Goal: Book appointment/travel/reservation

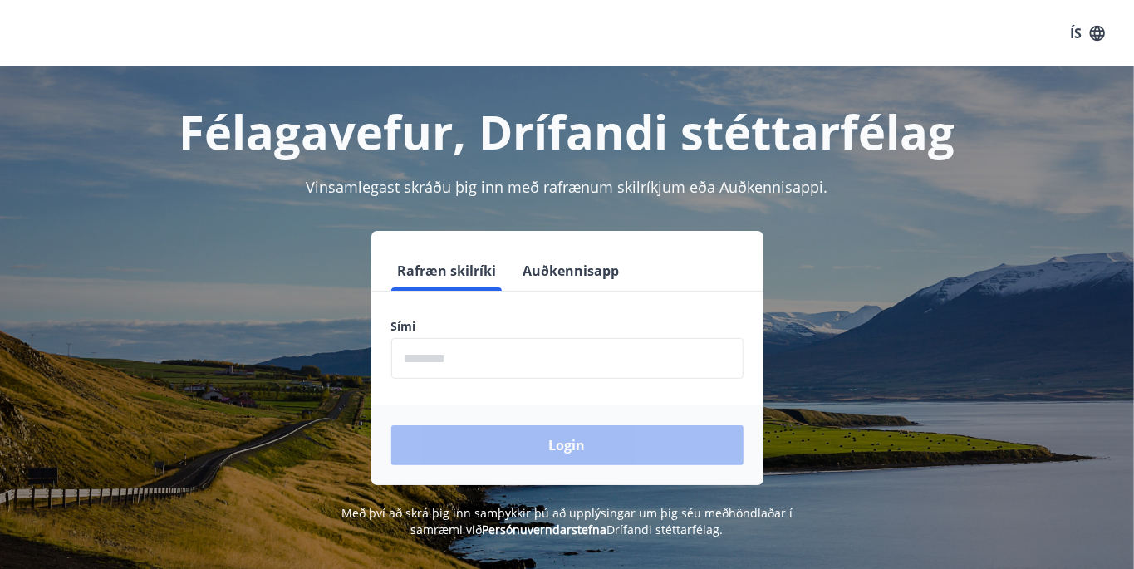
click at [502, 352] on input "phone" at bounding box center [567, 358] width 352 height 41
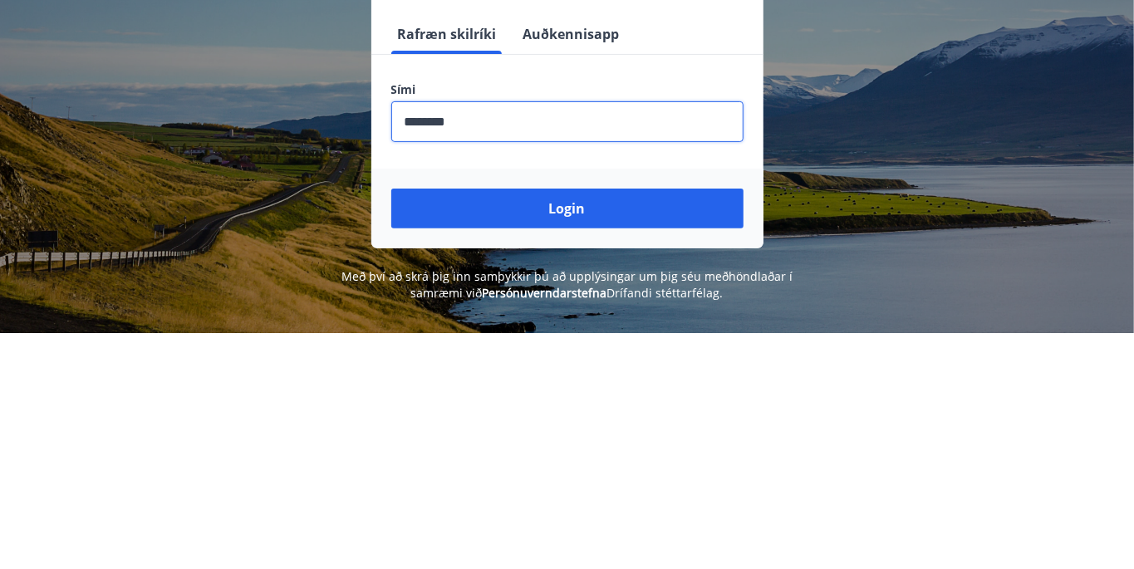
type input "********"
click at [606, 439] on button "Login" at bounding box center [567, 445] width 352 height 40
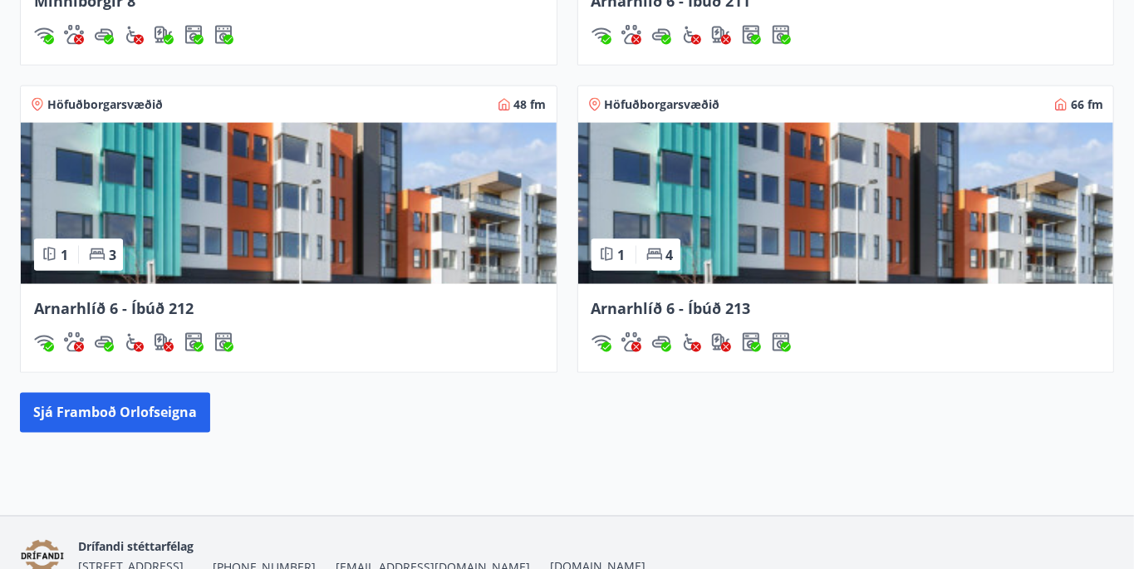
scroll to position [1343, 0]
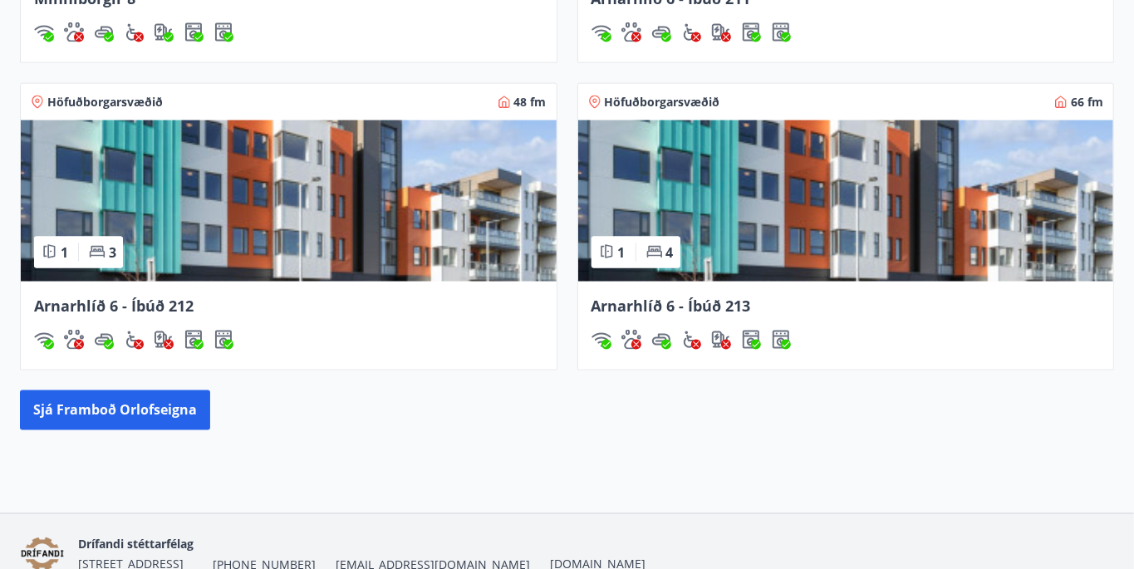
click at [872, 208] on img at bounding box center [846, 200] width 536 height 161
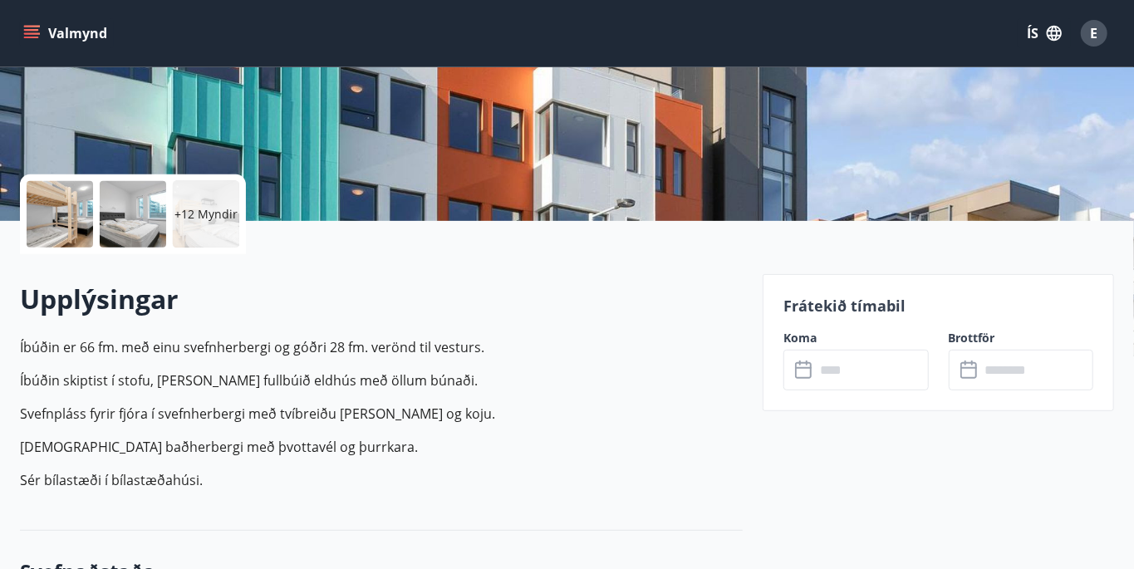
scroll to position [280, 0]
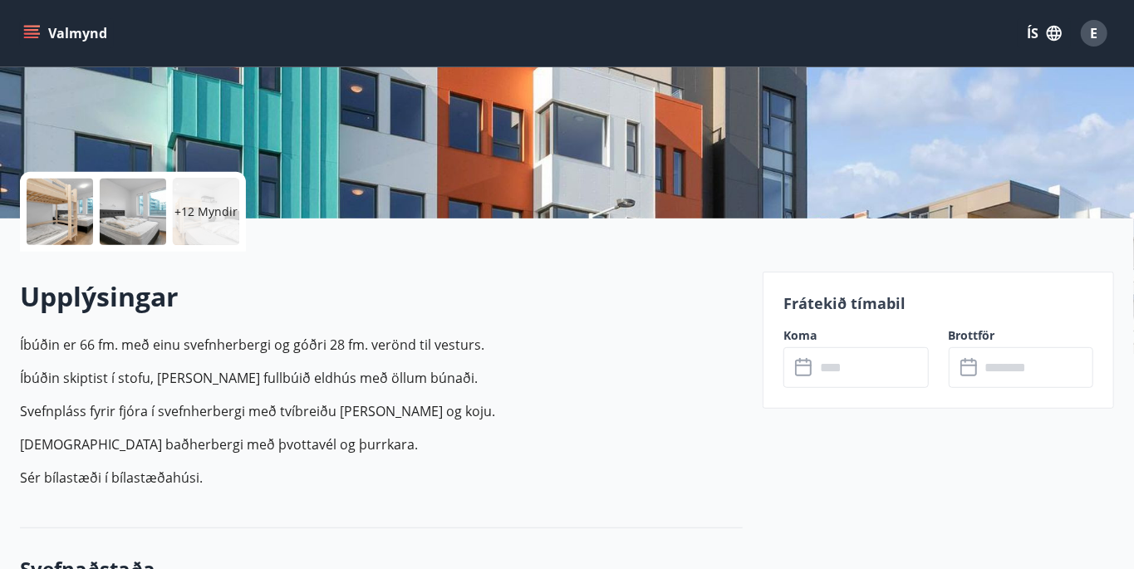
click at [849, 374] on input "text" at bounding box center [872, 367] width 114 height 41
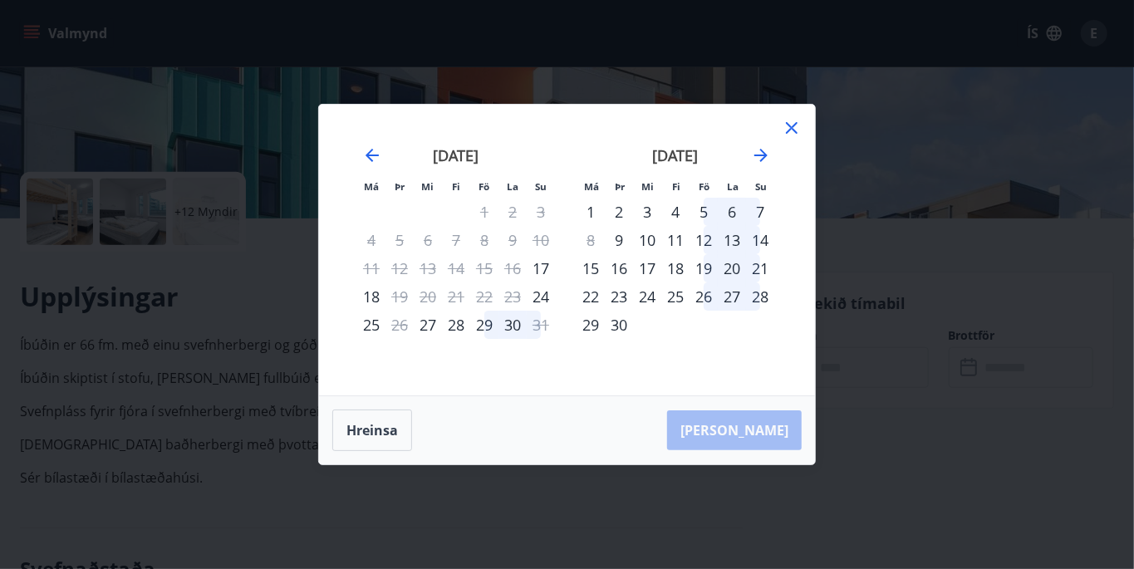
click at [702, 226] on div "5" at bounding box center [704, 212] width 28 height 28
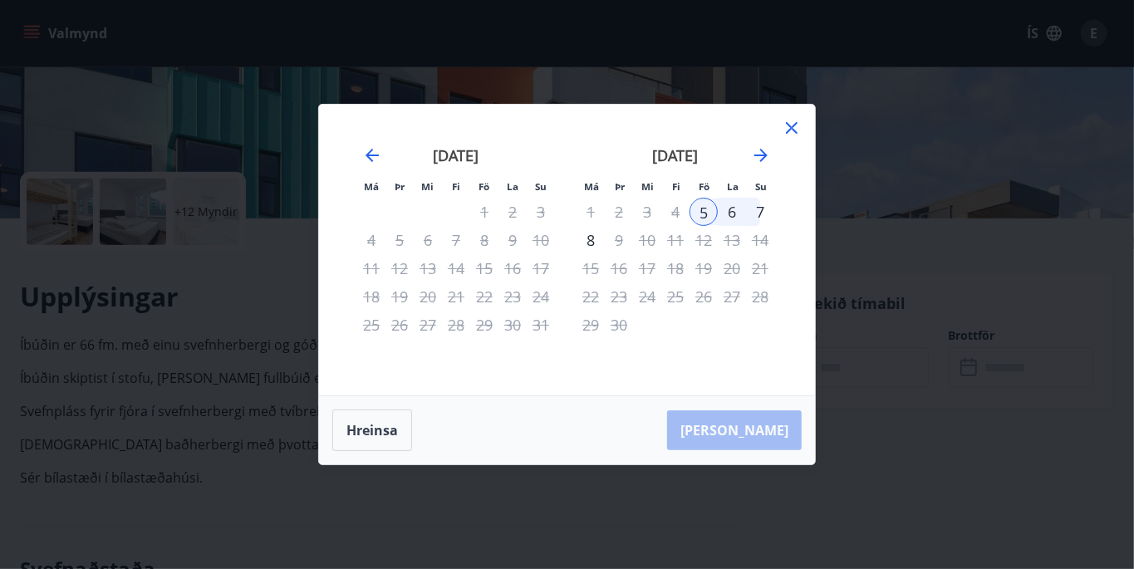
click at [763, 226] on div "7" at bounding box center [760, 212] width 28 height 28
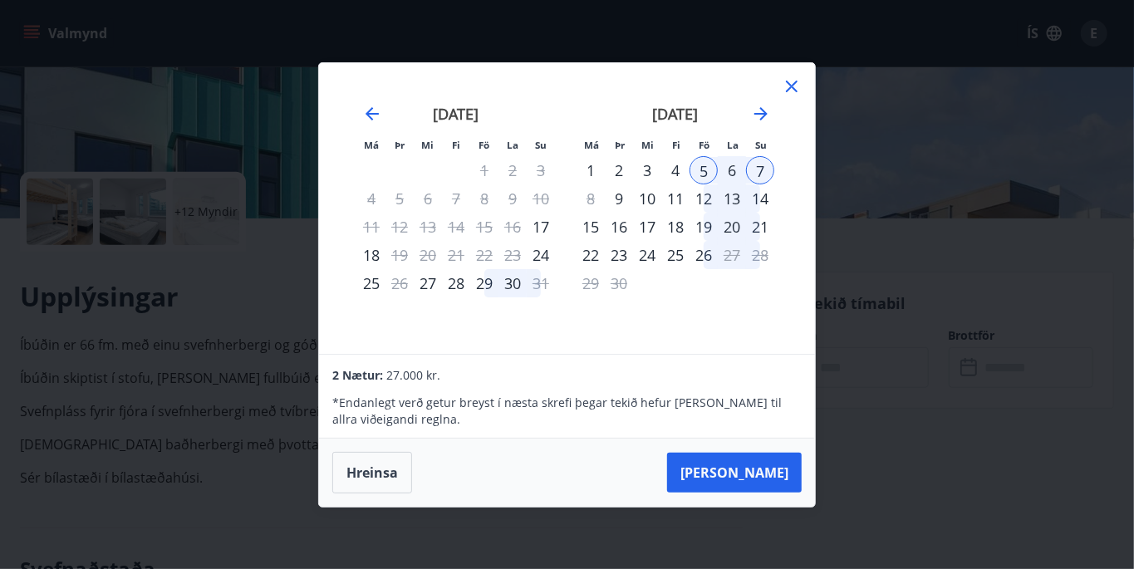
click at [774, 493] on button "Taka Frá" at bounding box center [734, 473] width 135 height 40
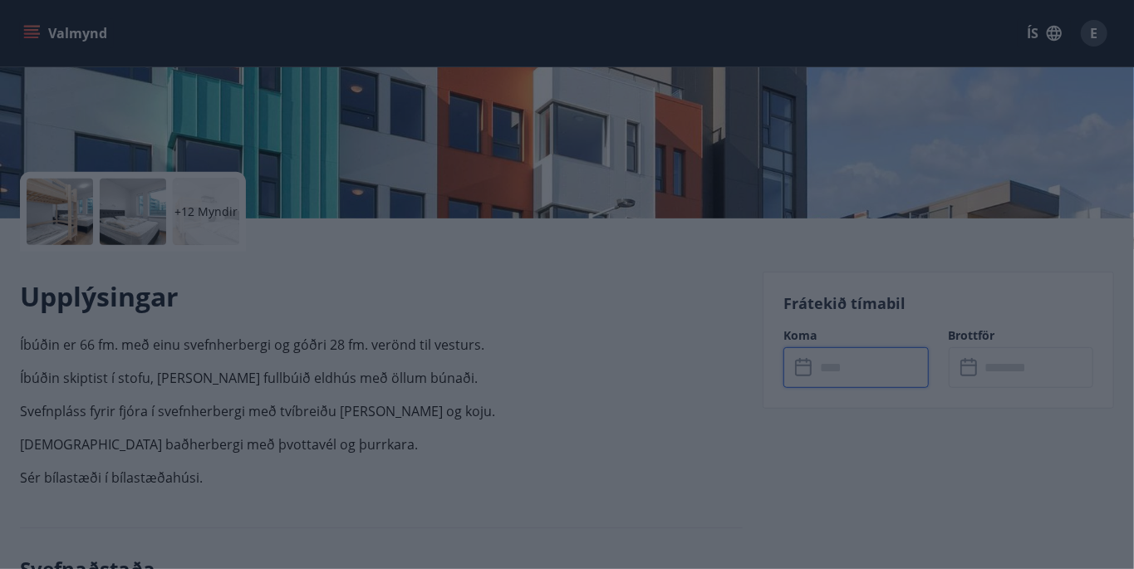
type input "******"
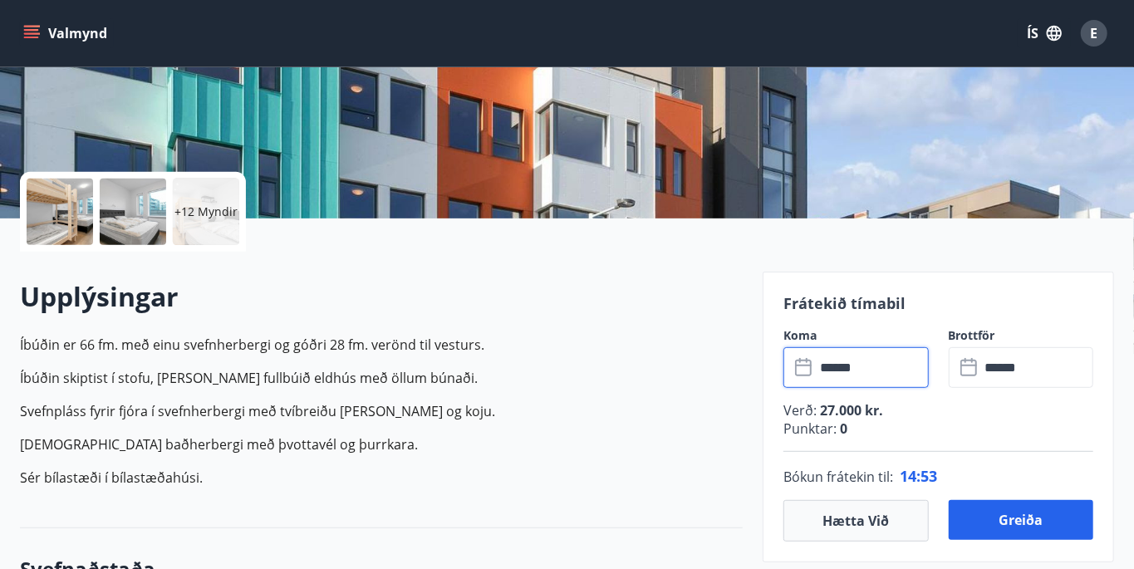
click at [1017, 529] on button "Greiða" at bounding box center [1021, 520] width 145 height 40
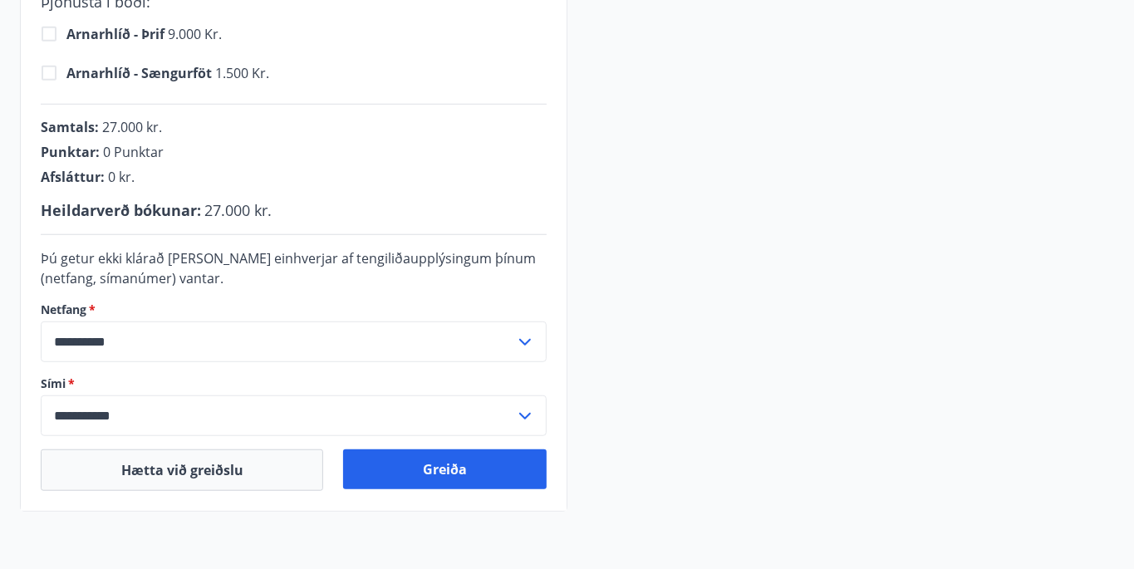
scroll to position [488, 0]
click at [445, 472] on button "Greiða" at bounding box center [444, 469] width 203 height 40
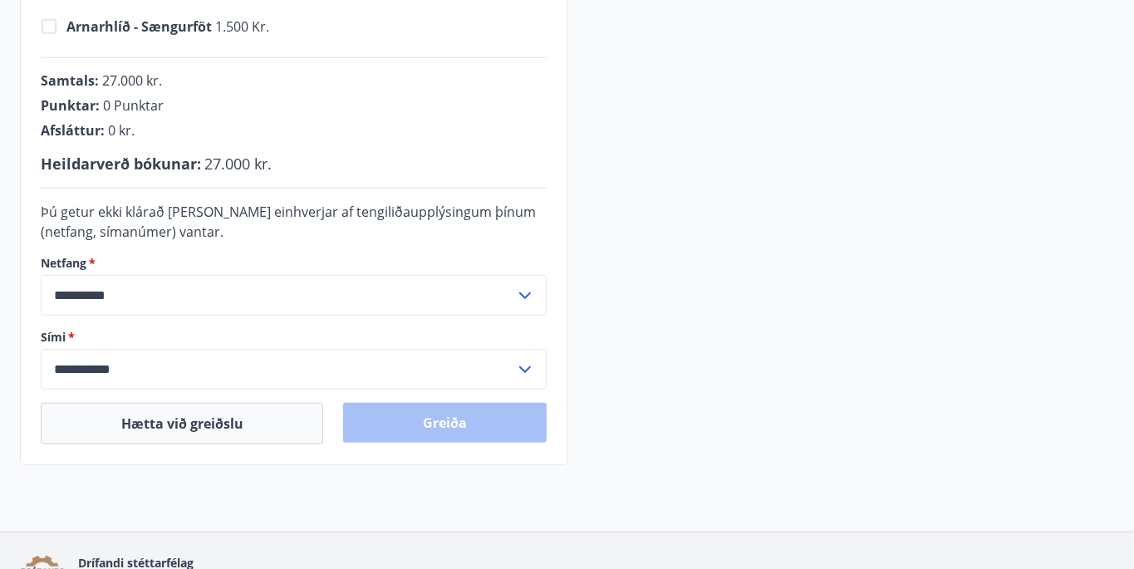
scroll to position [567, 0]
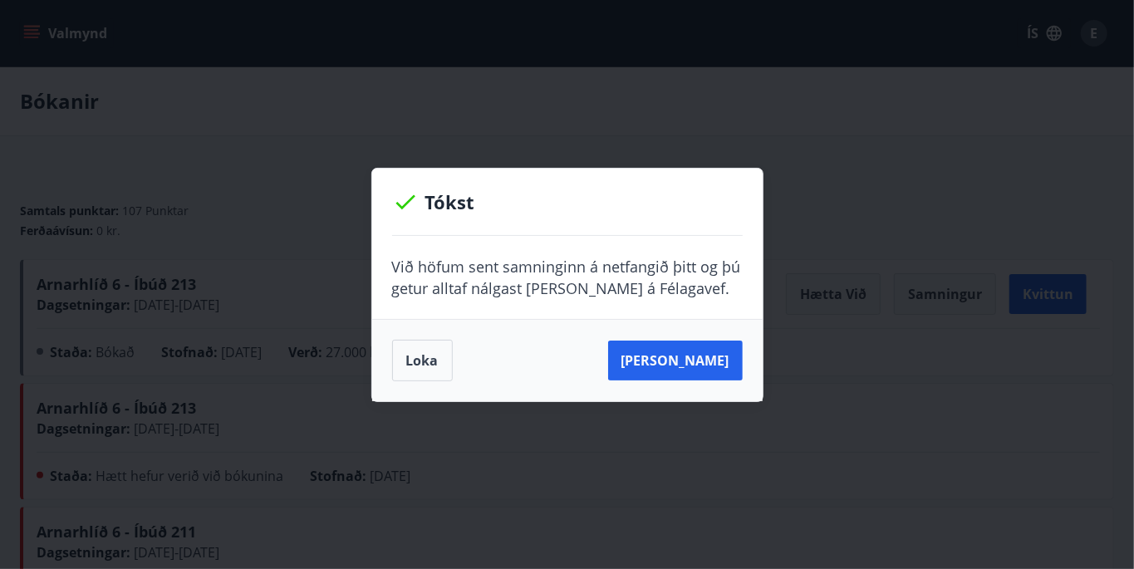
click at [435, 366] on button "Loka" at bounding box center [422, 361] width 61 height 42
